Goal: Transaction & Acquisition: Purchase product/service

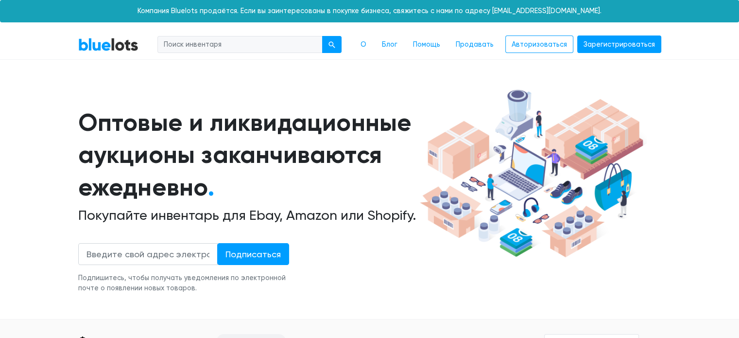
drag, startPoint x: 671, startPoint y: 202, endPoint x: 648, endPoint y: 207, distance: 23.8
click at [669, 203] on section "Оптовые и ликвидационные аукционы заканчиваются ежедневно . Покупайте инвентарь…" at bounding box center [369, 202] width 739 height 234
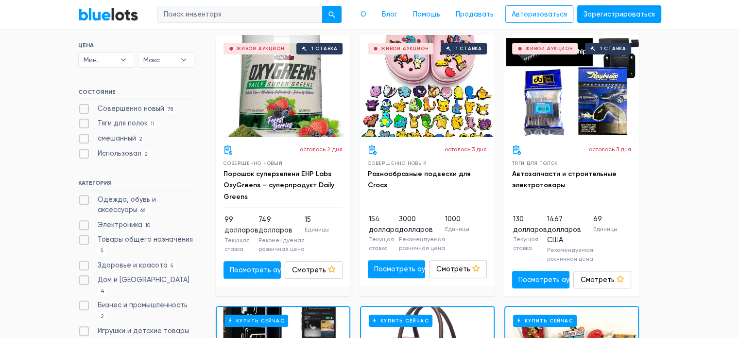
scroll to position [340, 0]
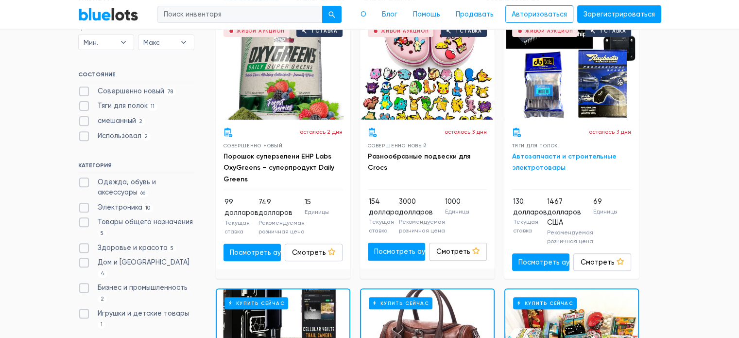
click at [541, 154] on font "Автозапчасти и строительные электротовары" at bounding box center [564, 162] width 105 height 20
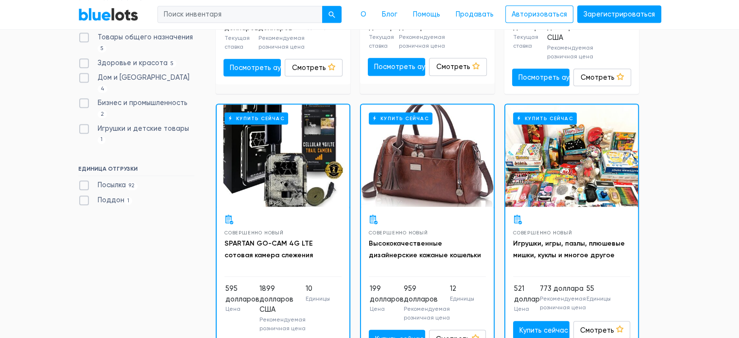
scroll to position [583, 0]
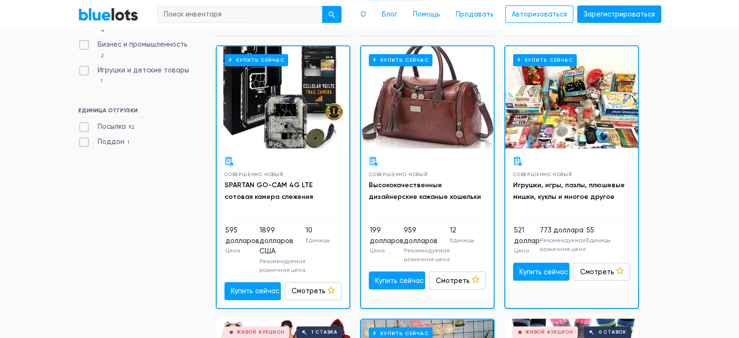
click at [425, 148] on div "Купить сейчас" at bounding box center [427, 97] width 133 height 102
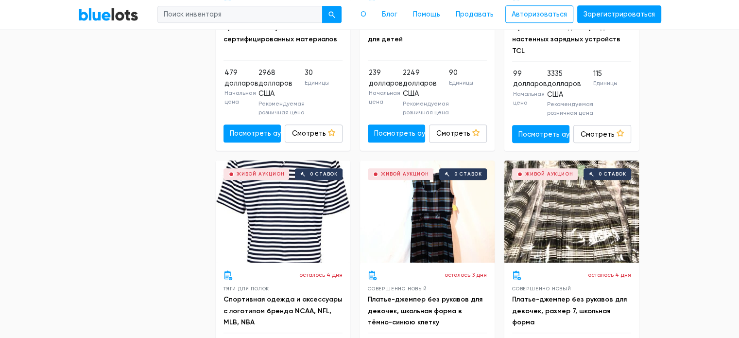
scroll to position [4570, 0]
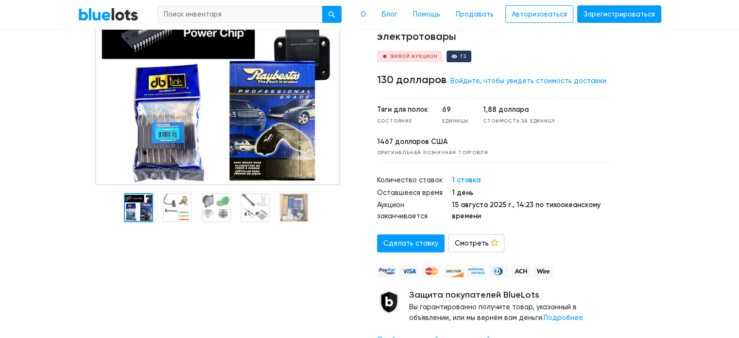
scroll to position [97, 0]
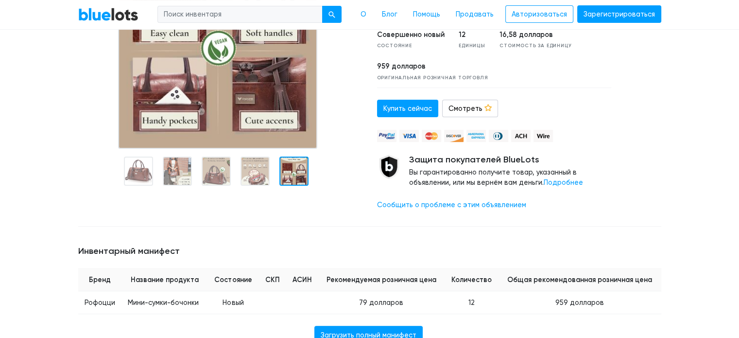
scroll to position [194, 0]
